Goal: Task Accomplishment & Management: Manage account settings

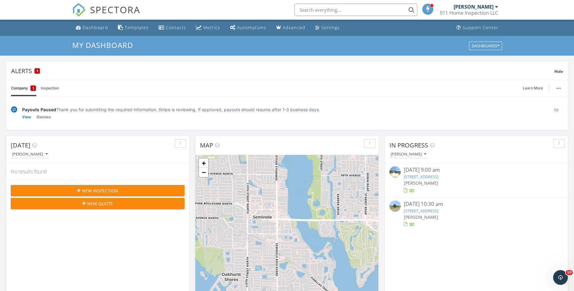
click at [437, 179] on link "[STREET_ADDRESS]" at bounding box center [421, 177] width 34 height 6
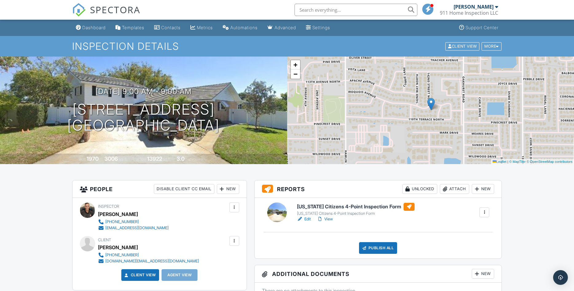
click at [311, 218] on link "Edit" at bounding box center [304, 219] width 14 height 6
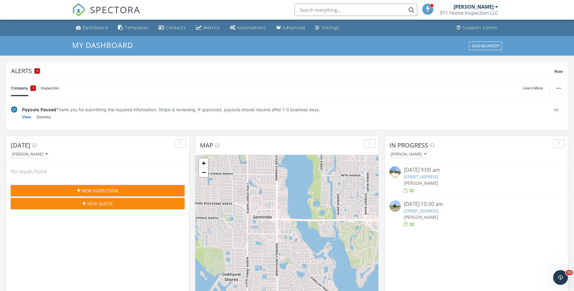
click at [437, 223] on div at bounding box center [476, 224] width 145 height 6
click at [438, 177] on link "[STREET_ADDRESS]" at bounding box center [421, 177] width 34 height 6
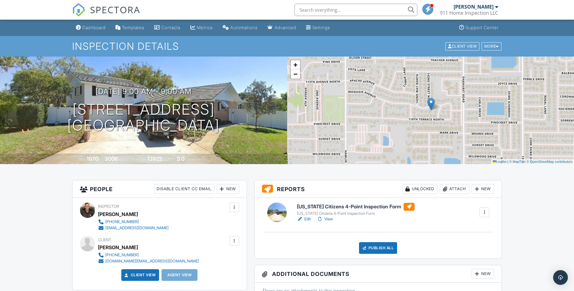
click at [328, 219] on link "View" at bounding box center [325, 219] width 16 height 6
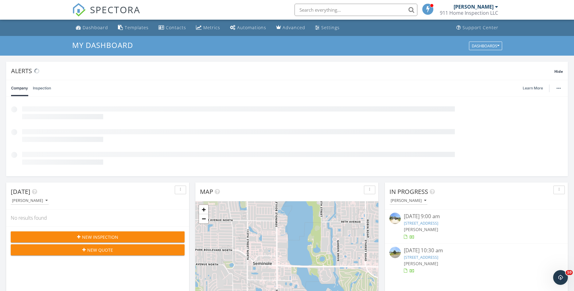
click at [437, 223] on link "14188 Iroquois Ave, Largo, FL 33774" at bounding box center [421, 223] width 34 height 6
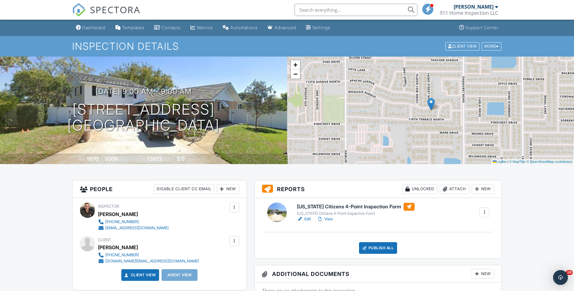
click at [326, 217] on link "View" at bounding box center [325, 219] width 16 height 6
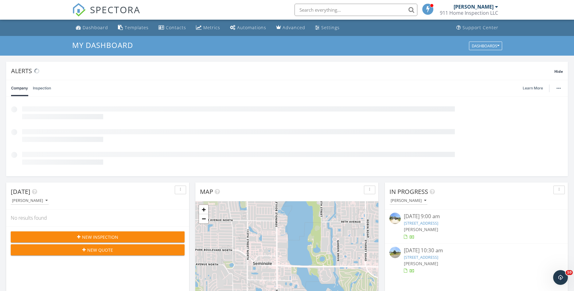
click at [434, 221] on link "[STREET_ADDRESS]" at bounding box center [421, 223] width 34 height 6
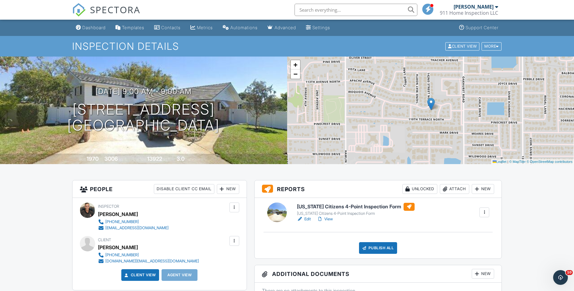
click at [321, 219] on div at bounding box center [320, 219] width 6 height 6
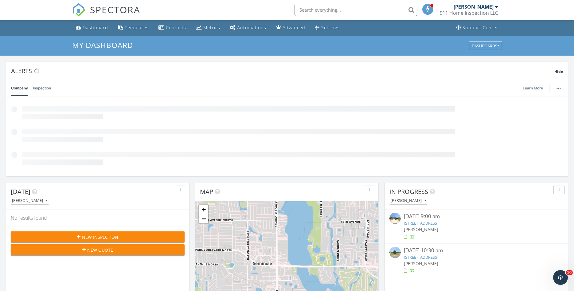
click at [448, 222] on div "[DATE] 9:00 am [STREET_ADDRESS] [PERSON_NAME] [DATE] 10:30 am [STREET_ADDRESS] …" at bounding box center [476, 243] width 183 height 68
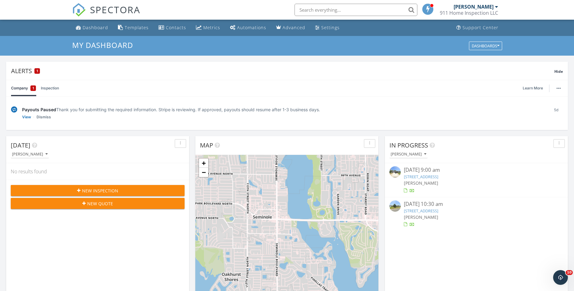
click at [430, 177] on link "[STREET_ADDRESS]" at bounding box center [421, 177] width 34 height 6
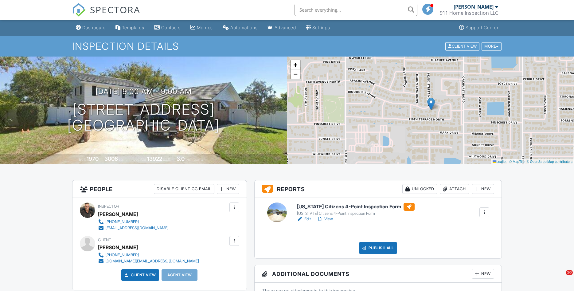
click at [327, 218] on link "View" at bounding box center [325, 219] width 16 height 6
click at [309, 219] on link "Edit" at bounding box center [304, 219] width 14 height 6
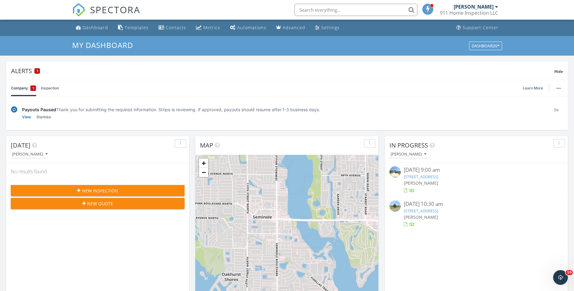
click at [437, 176] on link "14188 Iroquois Ave, Largo, FL 33774" at bounding box center [421, 177] width 34 height 6
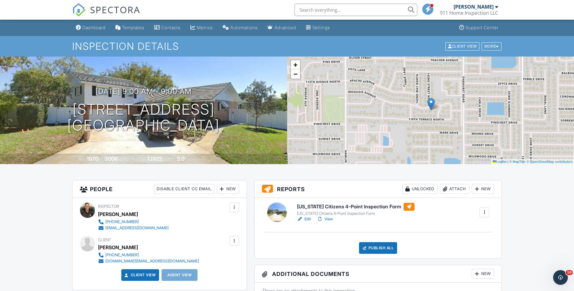
click at [325, 220] on link "View" at bounding box center [325, 219] width 16 height 6
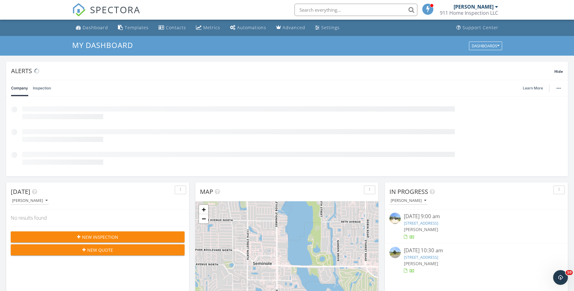
click at [429, 222] on link "[STREET_ADDRESS]" at bounding box center [421, 223] width 34 height 6
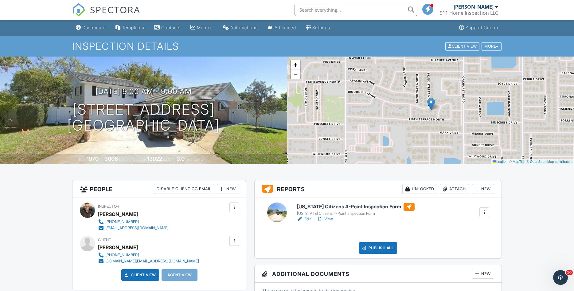
click at [331, 219] on link "View" at bounding box center [325, 219] width 16 height 6
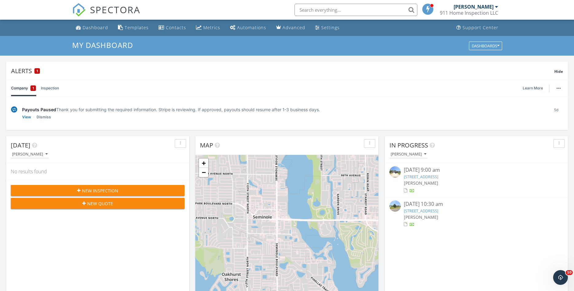
click at [438, 174] on link "[STREET_ADDRESS]" at bounding box center [421, 177] width 34 height 6
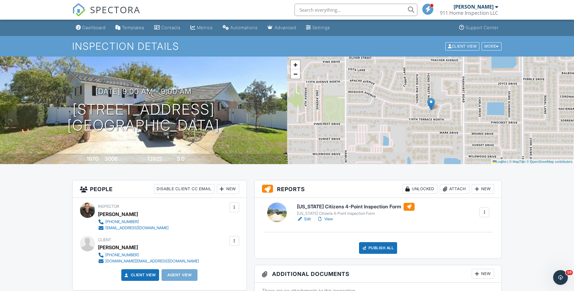
click at [327, 218] on link "View" at bounding box center [325, 219] width 16 height 6
click at [310, 219] on link "Edit" at bounding box center [304, 219] width 14 height 6
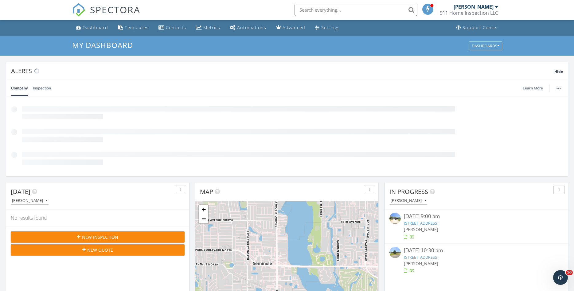
click at [433, 223] on link "[STREET_ADDRESS]" at bounding box center [421, 223] width 34 height 6
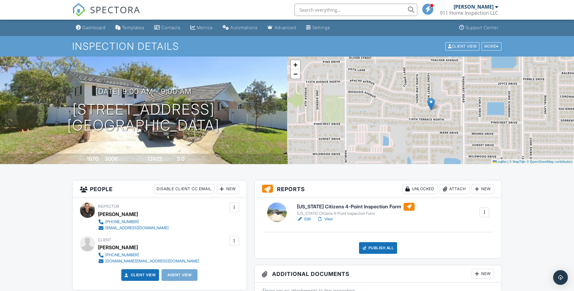
click at [332, 218] on link "View" at bounding box center [325, 219] width 16 height 6
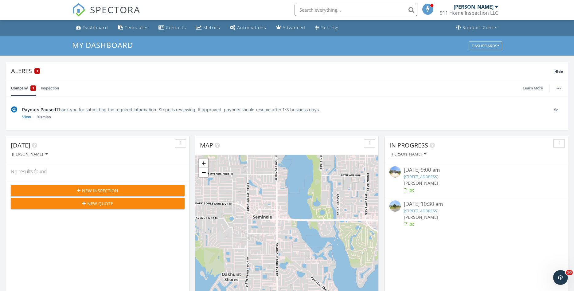
click at [421, 176] on link "[STREET_ADDRESS]" at bounding box center [421, 177] width 34 height 6
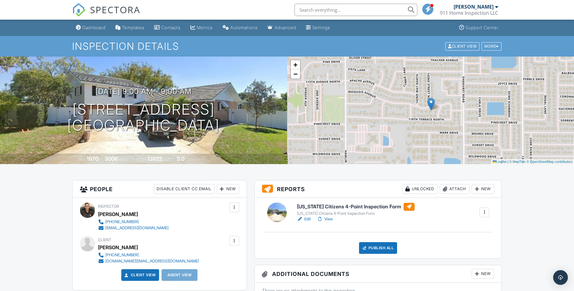
click at [331, 220] on link "View" at bounding box center [325, 219] width 16 height 6
click at [307, 217] on link "Edit" at bounding box center [304, 219] width 14 height 6
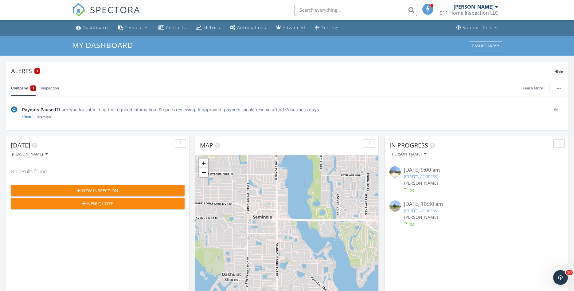
click at [438, 177] on link "[STREET_ADDRESS]" at bounding box center [421, 177] width 34 height 6
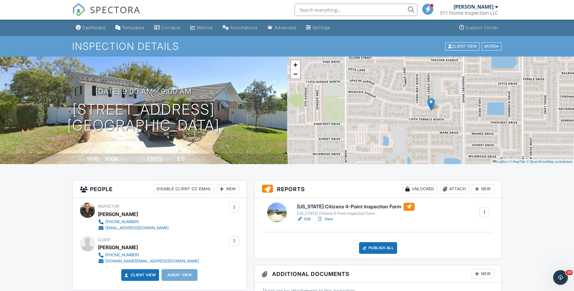
click at [331, 219] on link "View" at bounding box center [325, 219] width 16 height 6
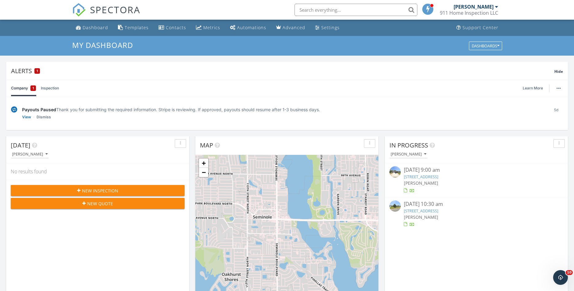
click at [434, 176] on link "14188 Iroquois Ave, Largo, FL 33774" at bounding box center [421, 177] width 34 height 6
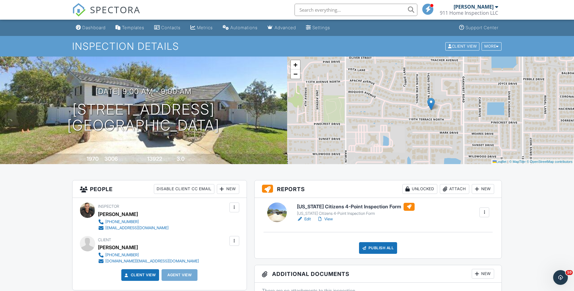
click at [374, 246] on div "Publish All" at bounding box center [378, 248] width 38 height 12
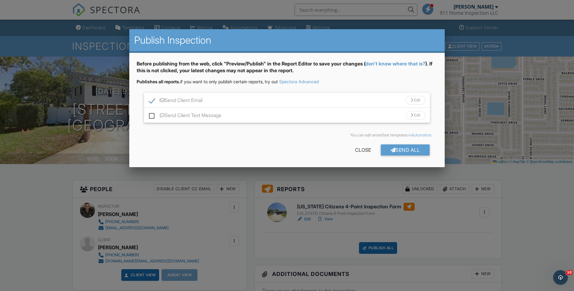
click at [153, 115] on label "Send Client Text Message" at bounding box center [185, 116] width 72 height 8
click at [153, 114] on input "Send Client Text Message" at bounding box center [151, 112] width 4 height 4
checkbox input "true"
click at [404, 146] on div "Send All" at bounding box center [405, 149] width 49 height 11
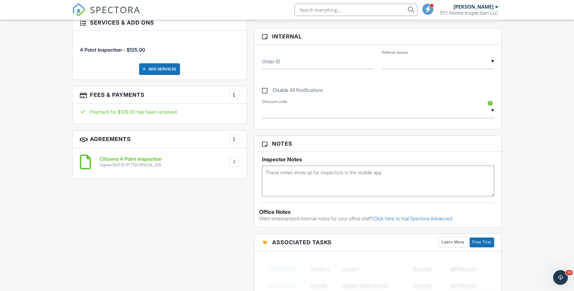
scroll to position [125, 0]
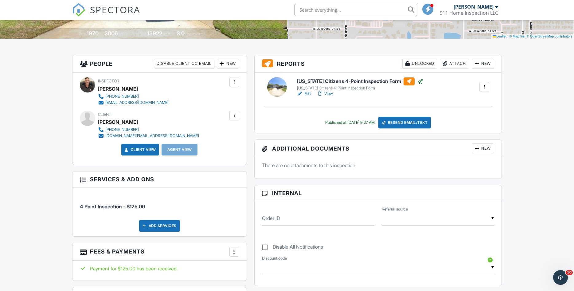
click at [142, 149] on link "Client View" at bounding box center [139, 149] width 33 height 6
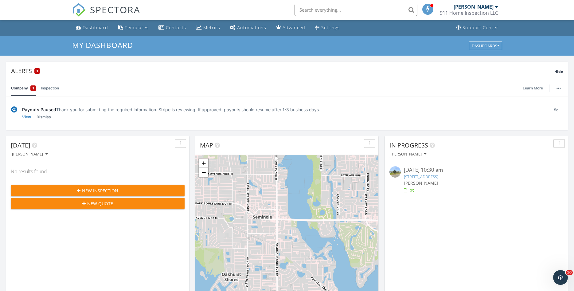
click at [343, 6] on input "text" at bounding box center [355, 10] width 123 height 12
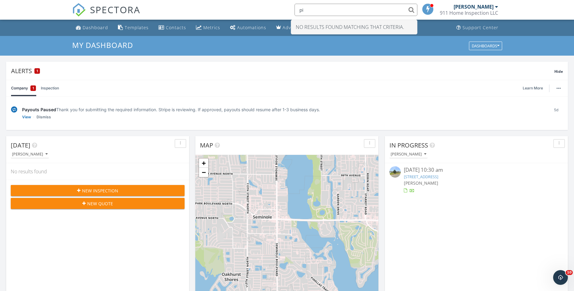
type input "p"
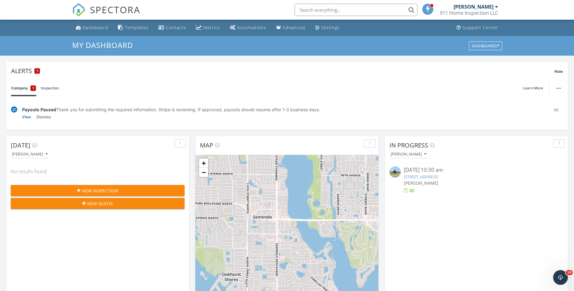
click at [310, 9] on input "text" at bounding box center [355, 10] width 123 height 12
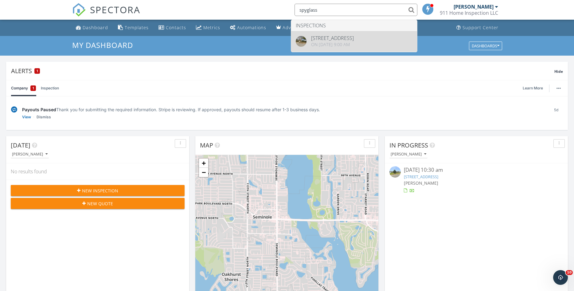
type input "spyglass"
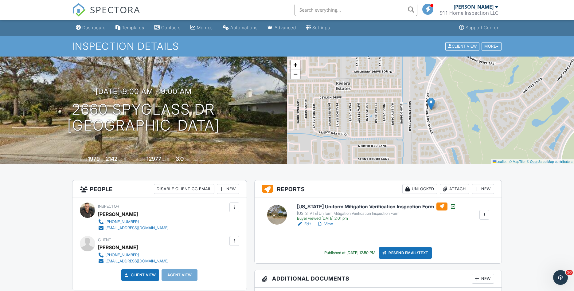
click at [309, 223] on link "Edit" at bounding box center [304, 224] width 14 height 6
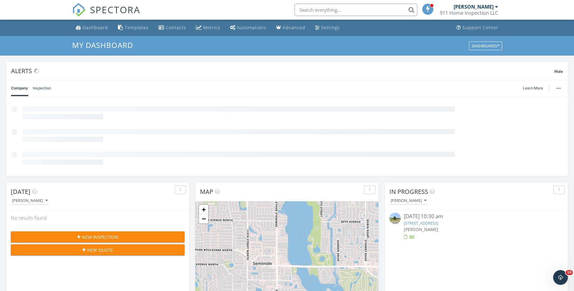
click at [431, 223] on link "[STREET_ADDRESS]" at bounding box center [421, 223] width 34 height 6
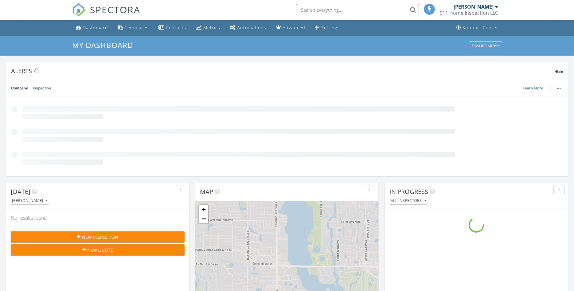
scroll to position [559, 574]
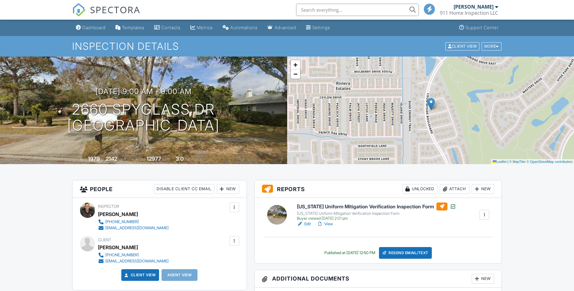
click at [331, 225] on link "View" at bounding box center [325, 224] width 16 height 6
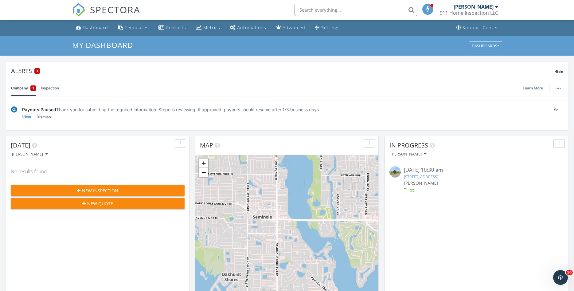
click at [329, 9] on input "text" at bounding box center [355, 10] width 123 height 12
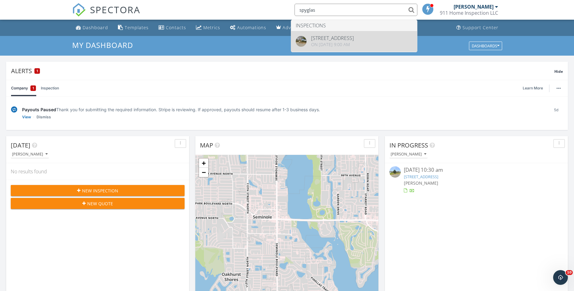
type input "spyglas"
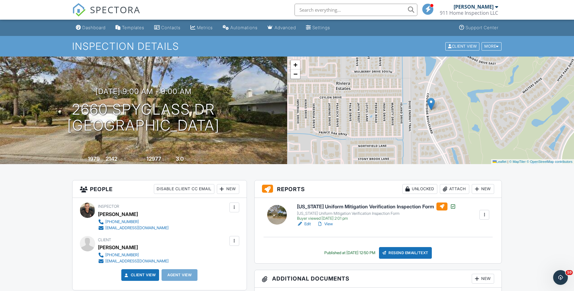
click at [309, 223] on link "Edit" at bounding box center [304, 224] width 14 height 6
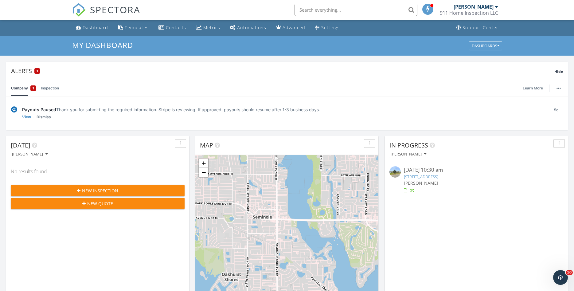
click at [345, 12] on input "text" at bounding box center [355, 10] width 123 height 12
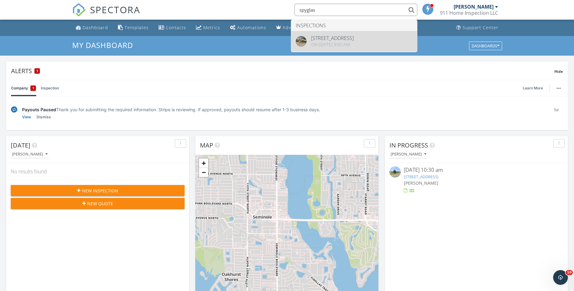
type input "spyglas"
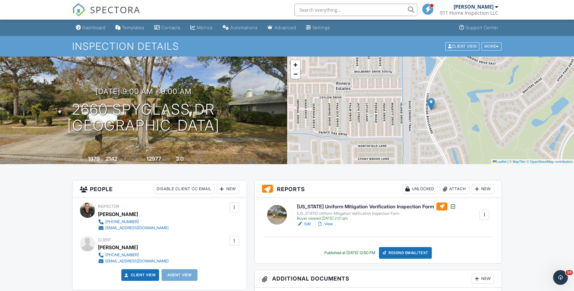
click at [329, 223] on link "View" at bounding box center [325, 224] width 16 height 6
click at [304, 223] on link "Edit" at bounding box center [304, 224] width 14 height 6
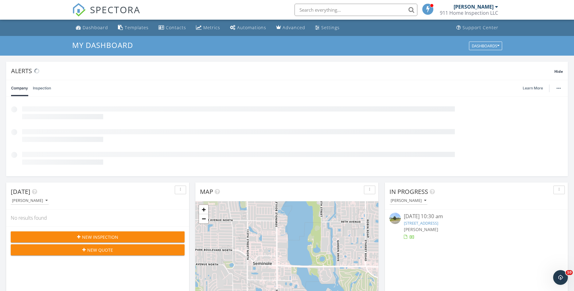
click at [318, 12] on input "text" at bounding box center [355, 10] width 123 height 12
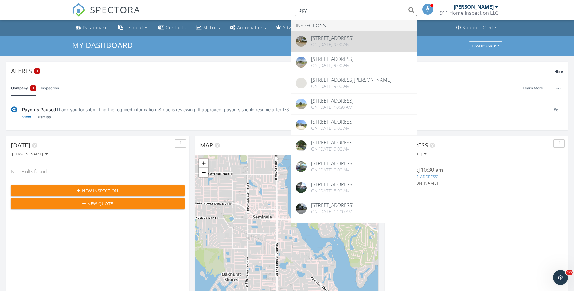
type input "spy"
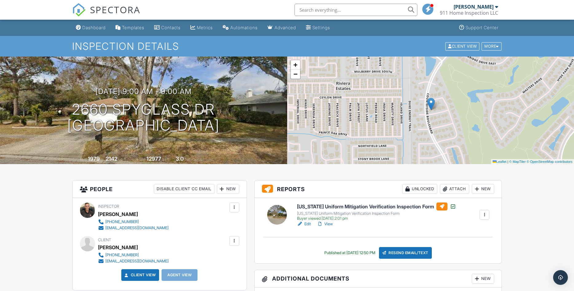
click at [326, 223] on link "View" at bounding box center [325, 224] width 16 height 6
click at [308, 225] on link "Edit" at bounding box center [304, 224] width 14 height 6
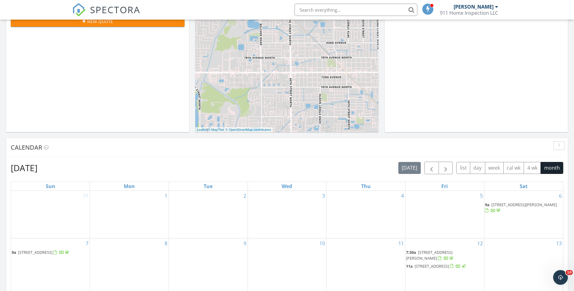
scroll to position [188, 0]
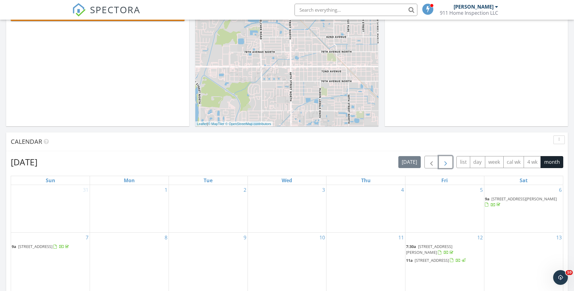
click at [447, 160] on span "button" at bounding box center [445, 161] width 7 height 7
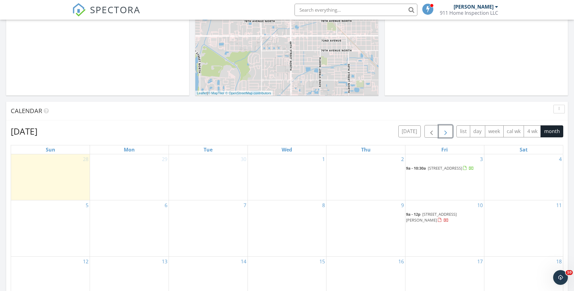
scroll to position [219, 0]
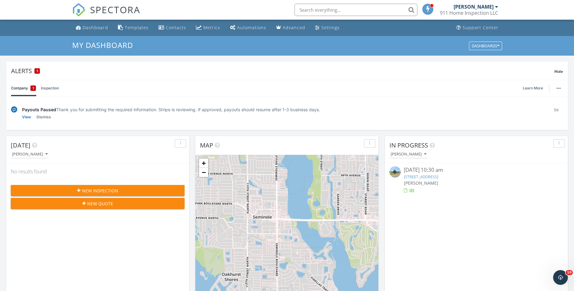
click at [320, 9] on input "text" at bounding box center [355, 10] width 123 height 12
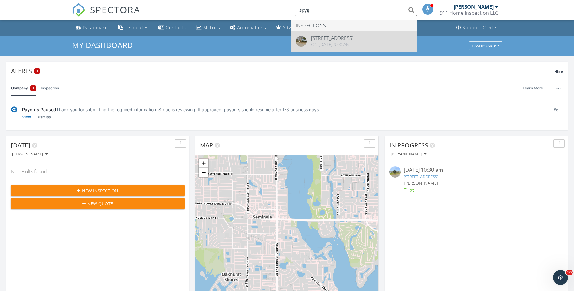
type input "spyg"
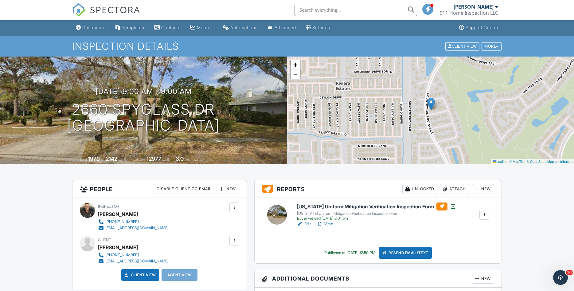
click at [306, 223] on link "Edit" at bounding box center [304, 224] width 14 height 6
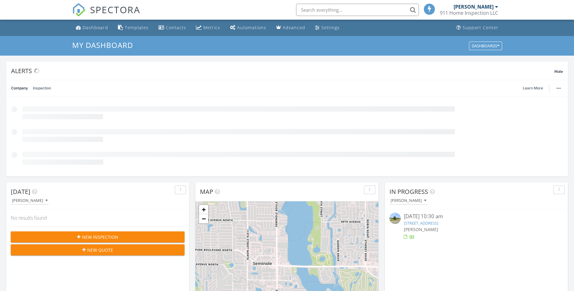
scroll to position [559, 574]
click at [345, 8] on input "text" at bounding box center [357, 10] width 123 height 12
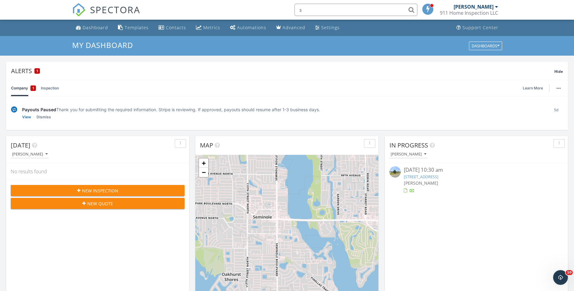
scroll to position [0, 0]
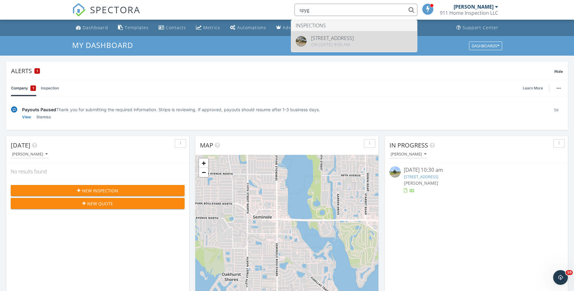
type input "spyg"
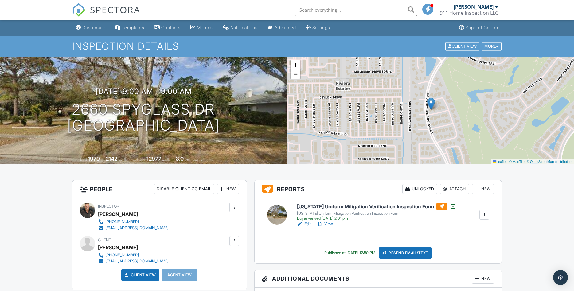
click at [328, 223] on link "View" at bounding box center [325, 224] width 16 height 6
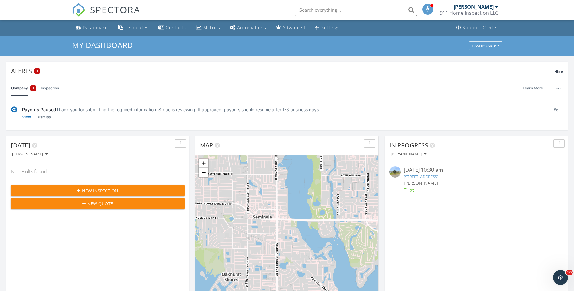
click at [315, 10] on input "text" at bounding box center [355, 10] width 123 height 12
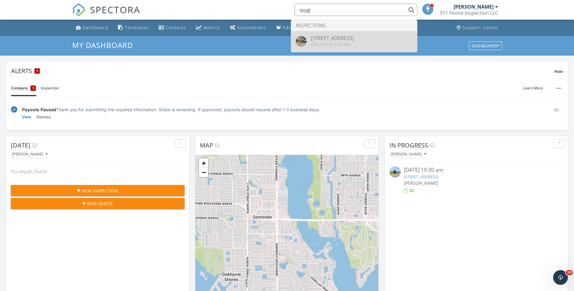
type input "spygl"
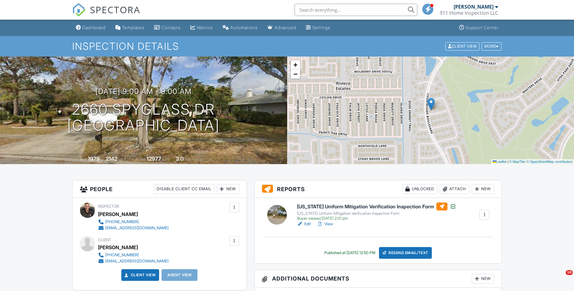
click at [332, 223] on link "View" at bounding box center [325, 224] width 16 height 6
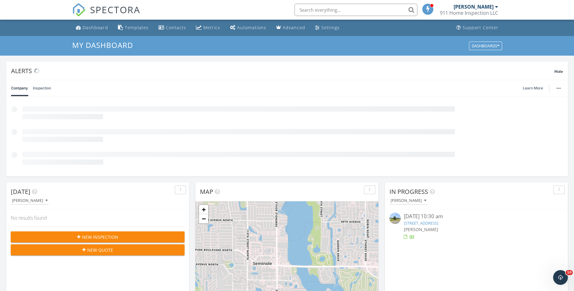
click at [317, 10] on input "text" at bounding box center [355, 10] width 123 height 12
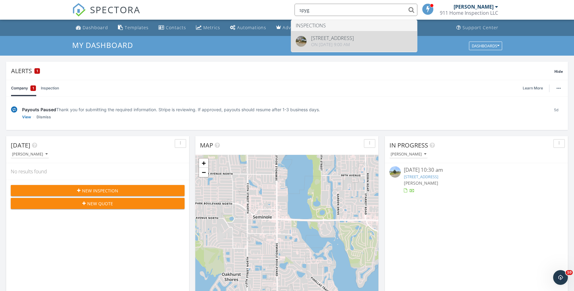
type input "spyg"
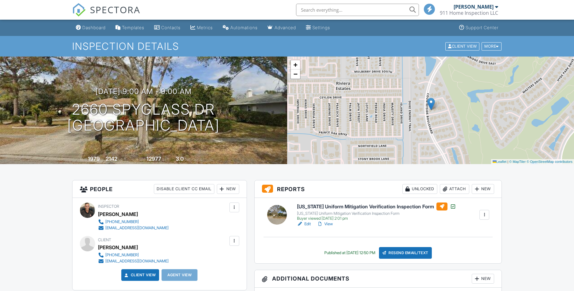
click at [329, 222] on link "View" at bounding box center [325, 224] width 16 height 6
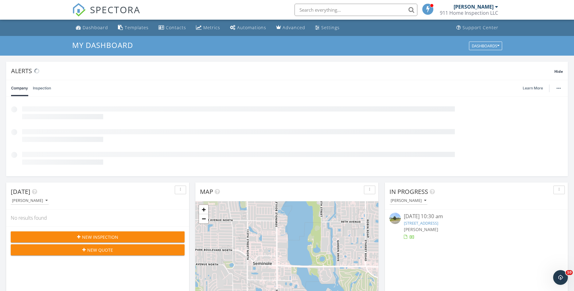
click at [311, 7] on input "text" at bounding box center [355, 10] width 123 height 12
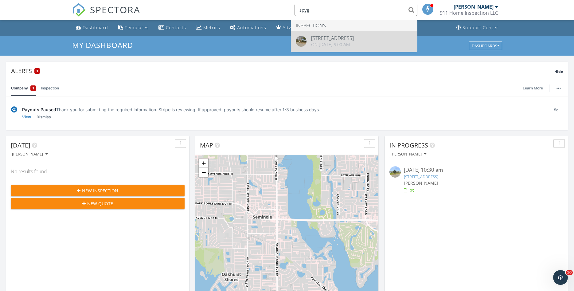
type input "spyg"
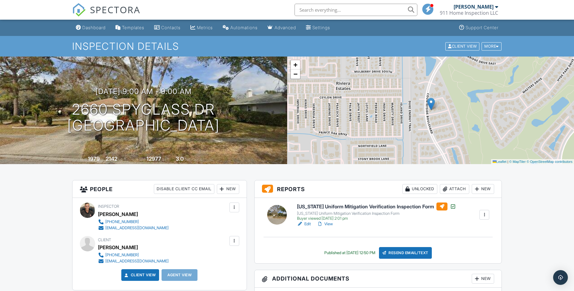
click at [328, 223] on link "View" at bounding box center [325, 224] width 16 height 6
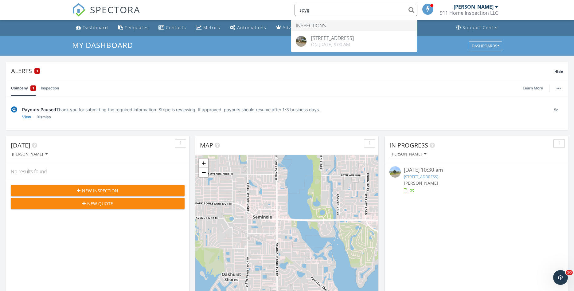
type input "spyg"
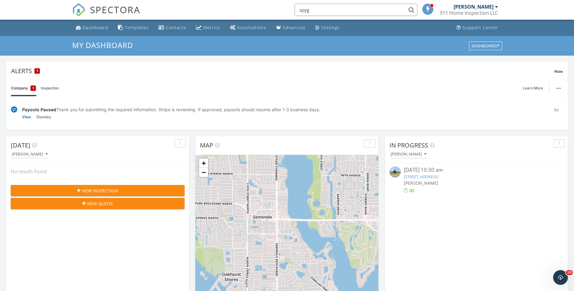
click at [326, 12] on input "spyg" at bounding box center [355, 10] width 123 height 12
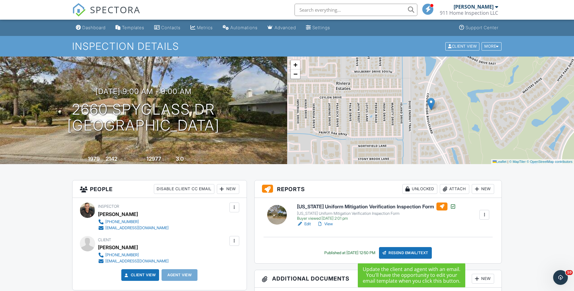
click at [422, 253] on div "Resend Email/Text" at bounding box center [405, 253] width 53 height 12
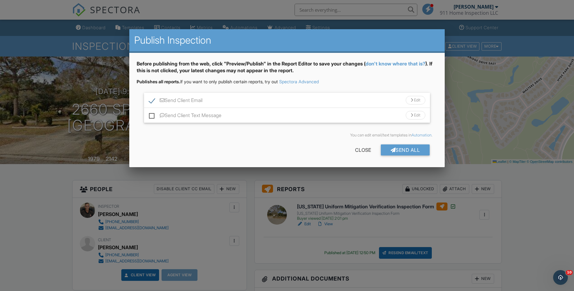
click at [151, 117] on label "Send Client Text Message" at bounding box center [185, 116] width 72 height 8
click at [151, 114] on input "Send Client Text Message" at bounding box center [151, 112] width 4 height 4
checkbox input "true"
click at [394, 147] on div "Send All" at bounding box center [405, 149] width 49 height 11
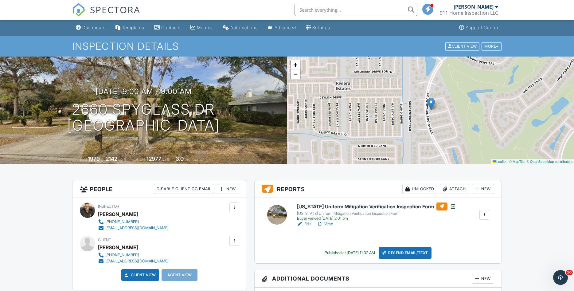
click at [331, 224] on link "View" at bounding box center [325, 224] width 16 height 6
click at [97, 26] on div "Dashboard" at bounding box center [93, 27] width 23 height 5
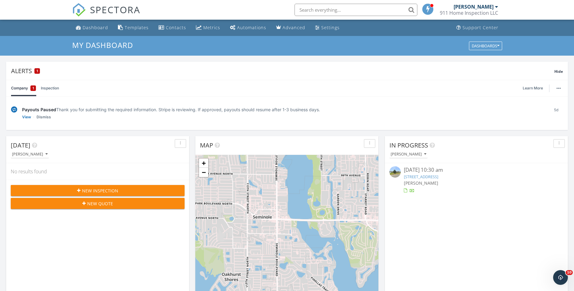
click at [312, 10] on input "text" at bounding box center [355, 10] width 123 height 12
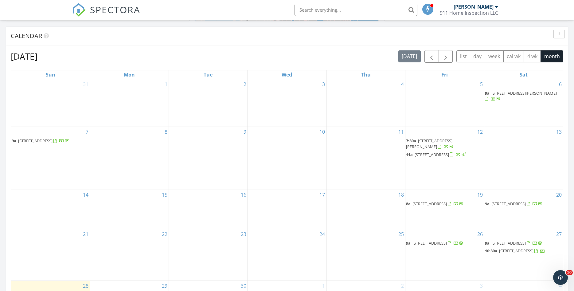
scroll to position [376, 0]
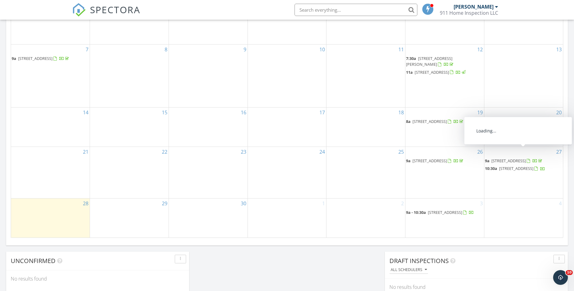
drag, startPoint x: 522, startPoint y: 161, endPoint x: 517, endPoint y: 148, distance: 13.6
click at [517, 158] on span "9a 14188 Iroquois Ave, Largo 33774" at bounding box center [514, 161] width 58 height 6
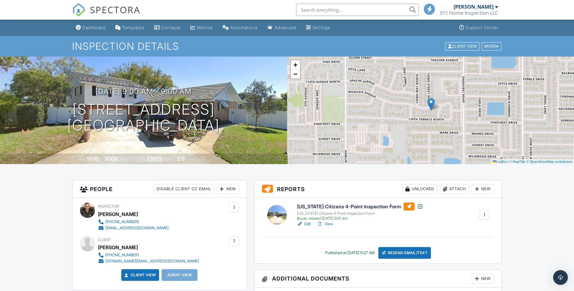
click at [332, 222] on link "View" at bounding box center [325, 224] width 16 height 6
